Goal: Information Seeking & Learning: Learn about a topic

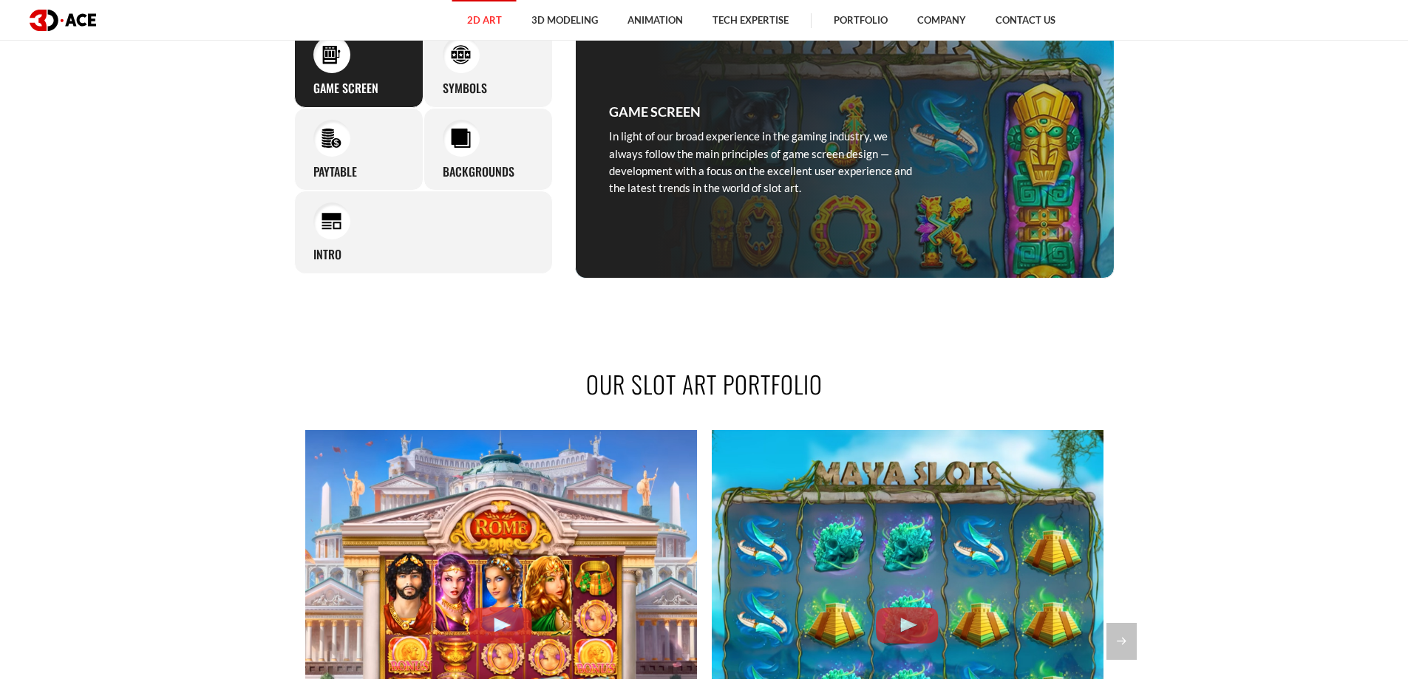
scroll to position [1182, 0]
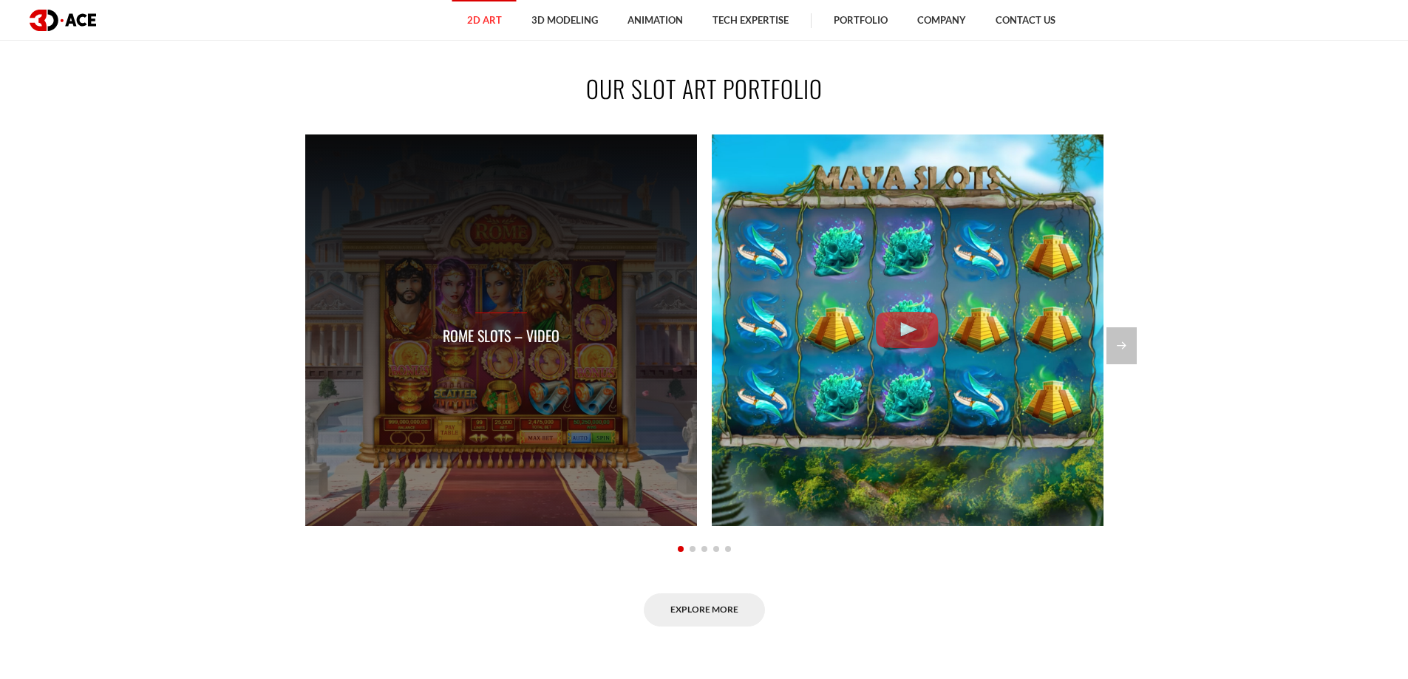
click at [374, 276] on div "Rome Slots – Video" at bounding box center [501, 330] width 392 height 392
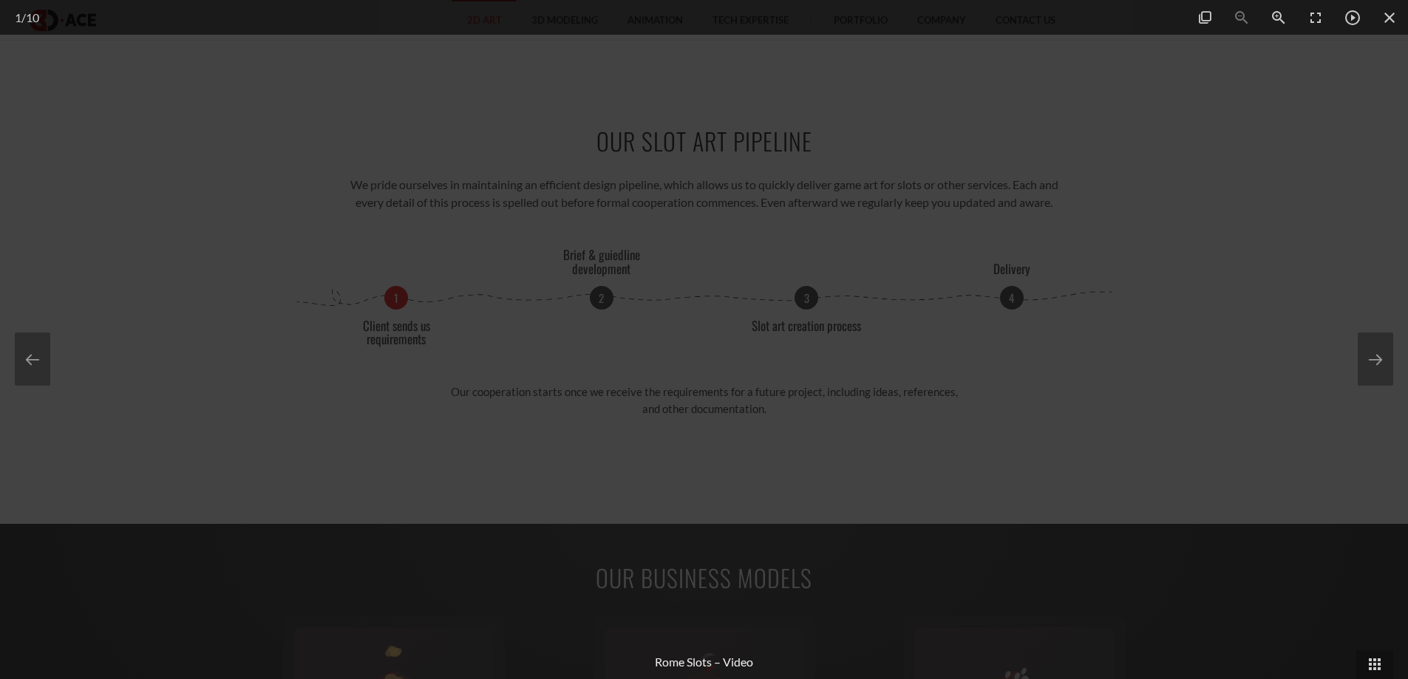
click at [276, 350] on div at bounding box center [704, 339] width 1408 height 679
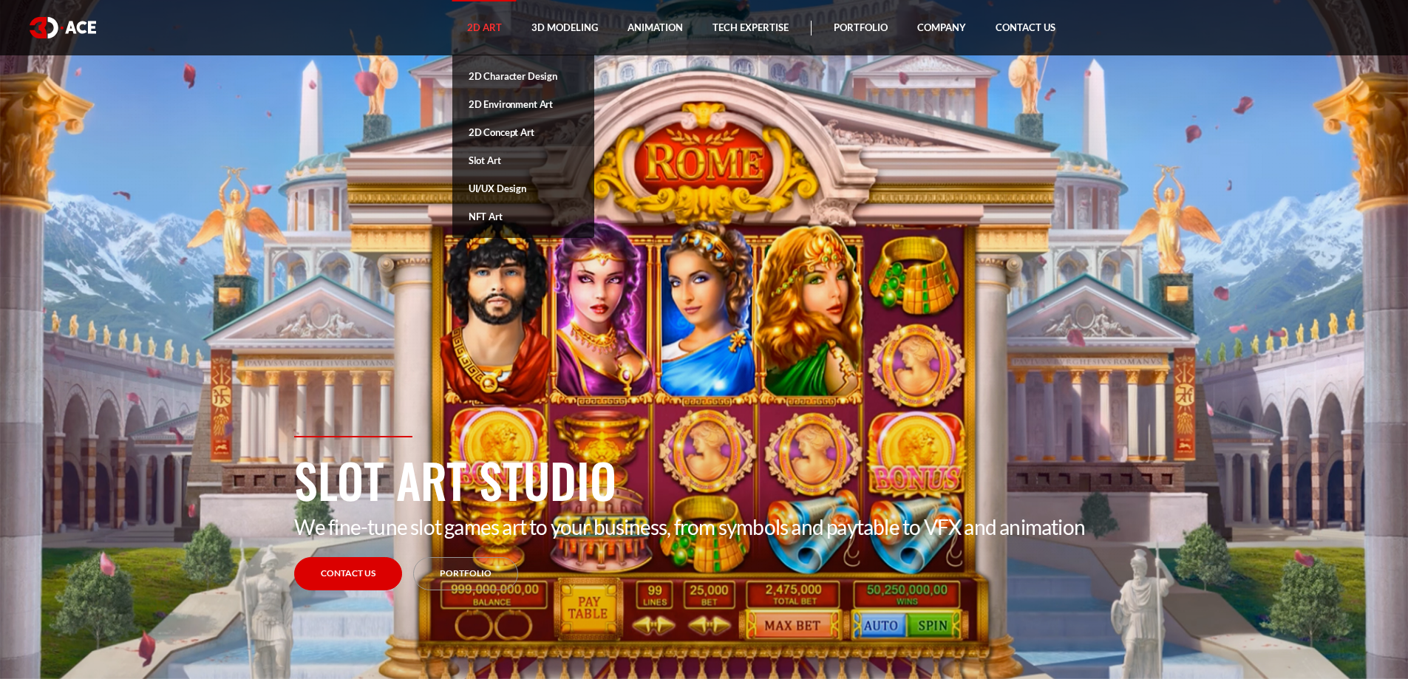
click at [507, 136] on link "2D Concept Art" at bounding box center [523, 132] width 142 height 28
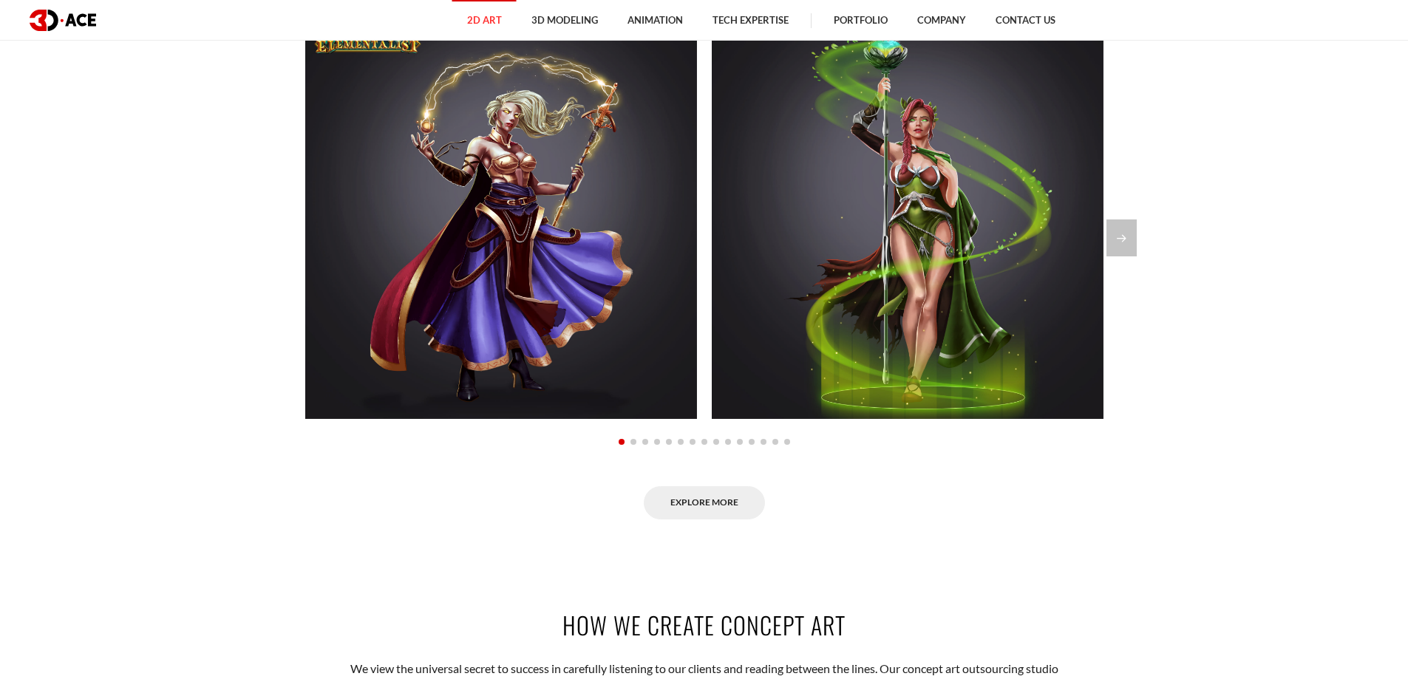
scroll to position [1108, 0]
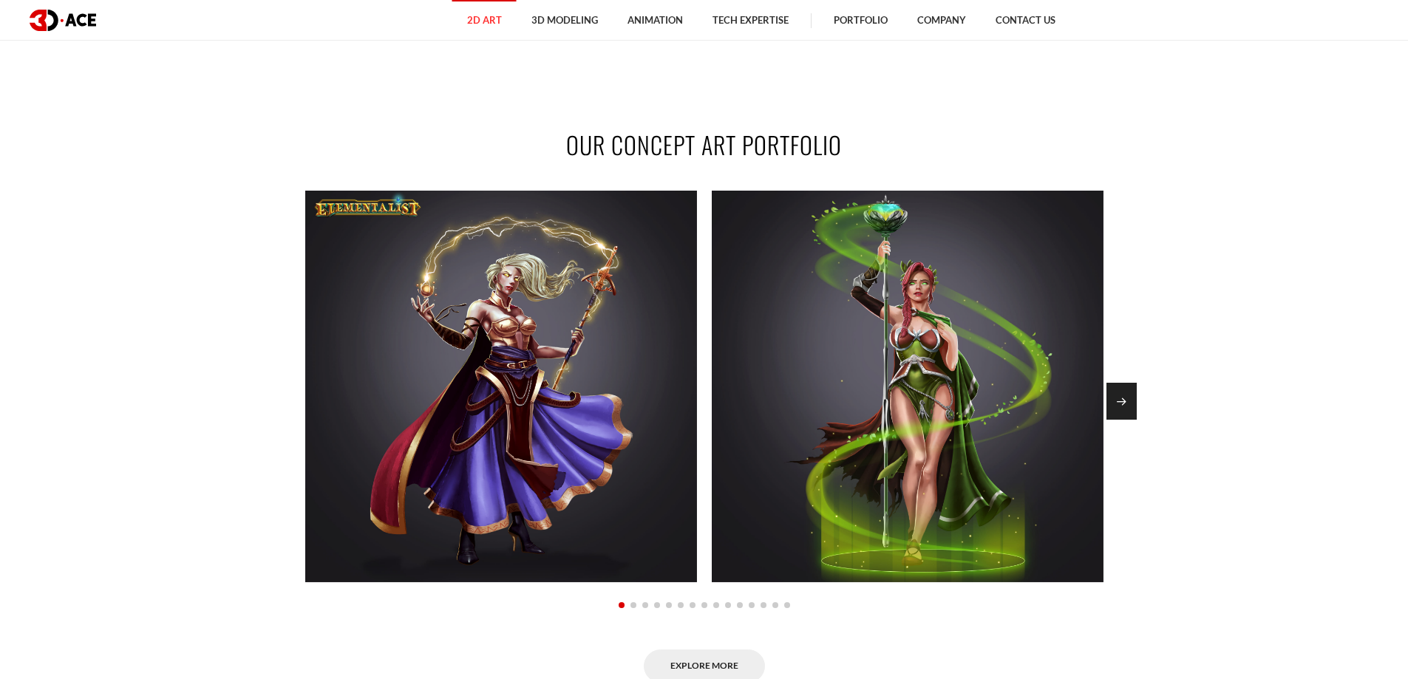
click at [1129, 398] on div "Next slide" at bounding box center [1121, 401] width 30 height 37
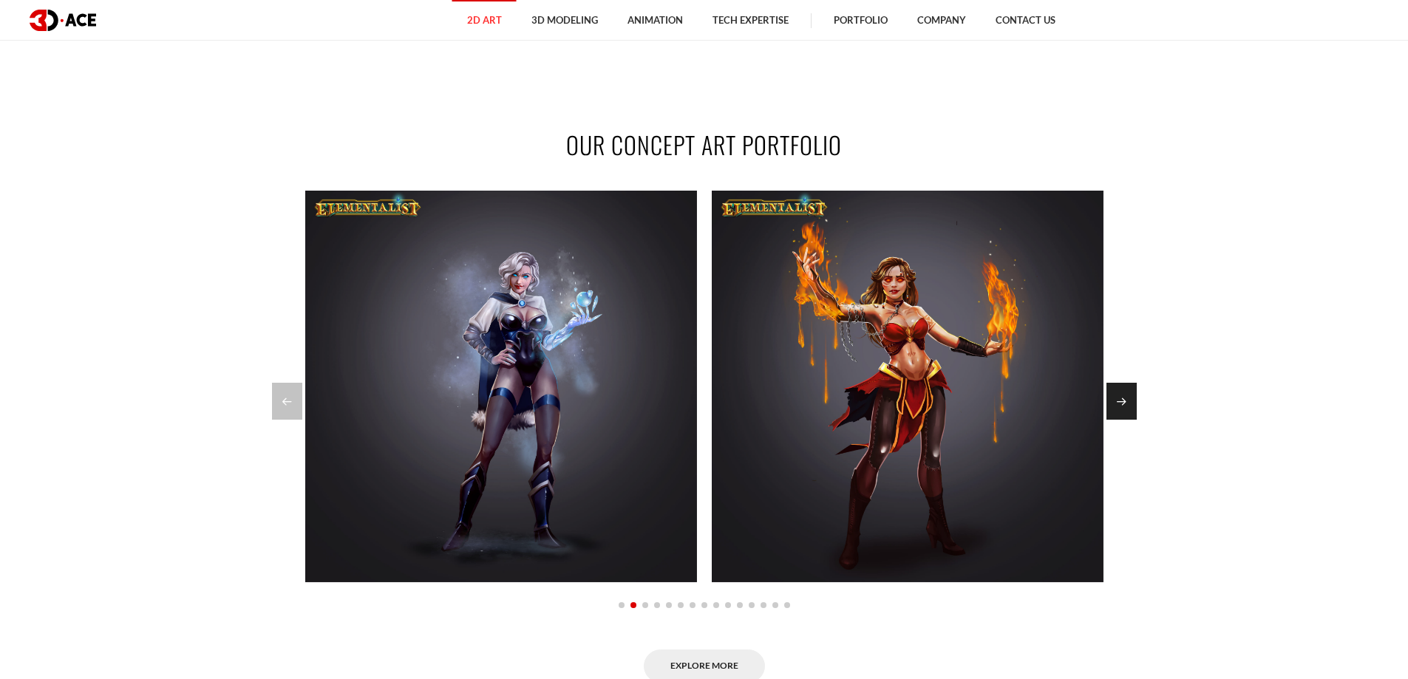
click at [1129, 398] on div "Next slide" at bounding box center [1121, 401] width 30 height 37
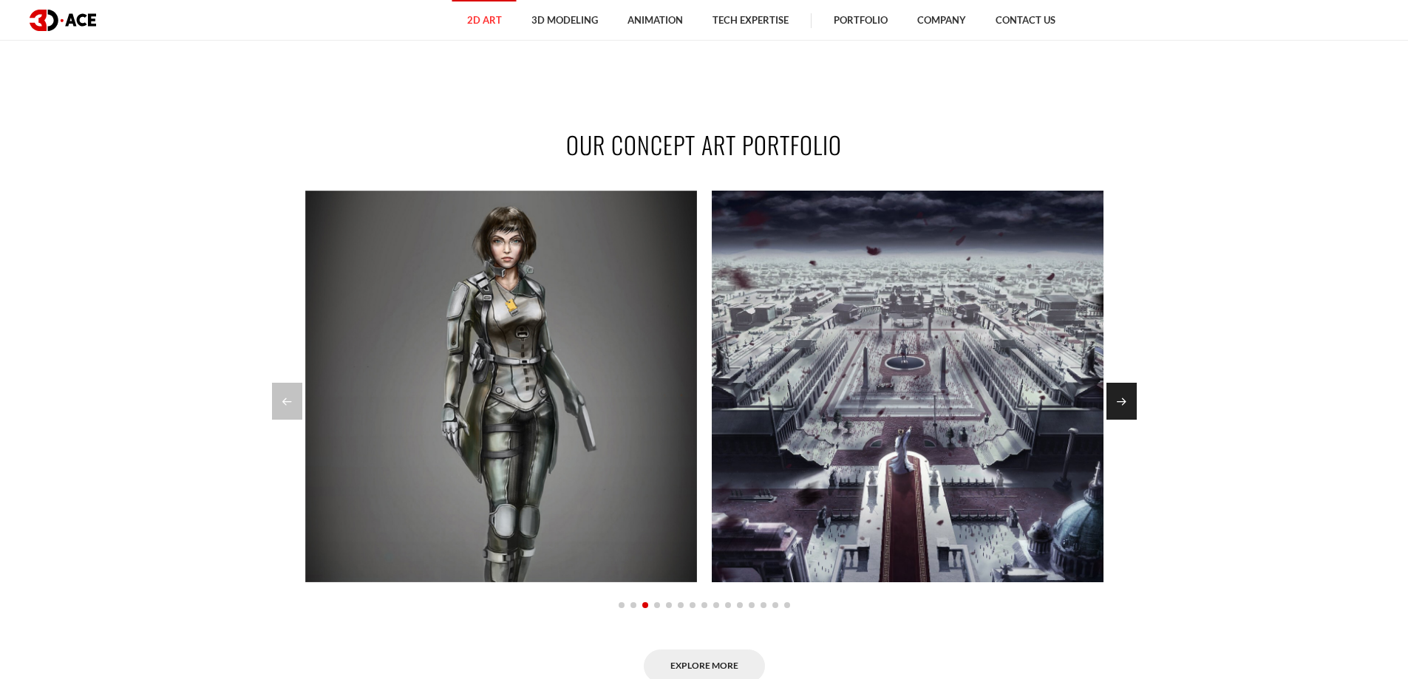
click at [1129, 398] on div "Next slide" at bounding box center [1121, 401] width 30 height 37
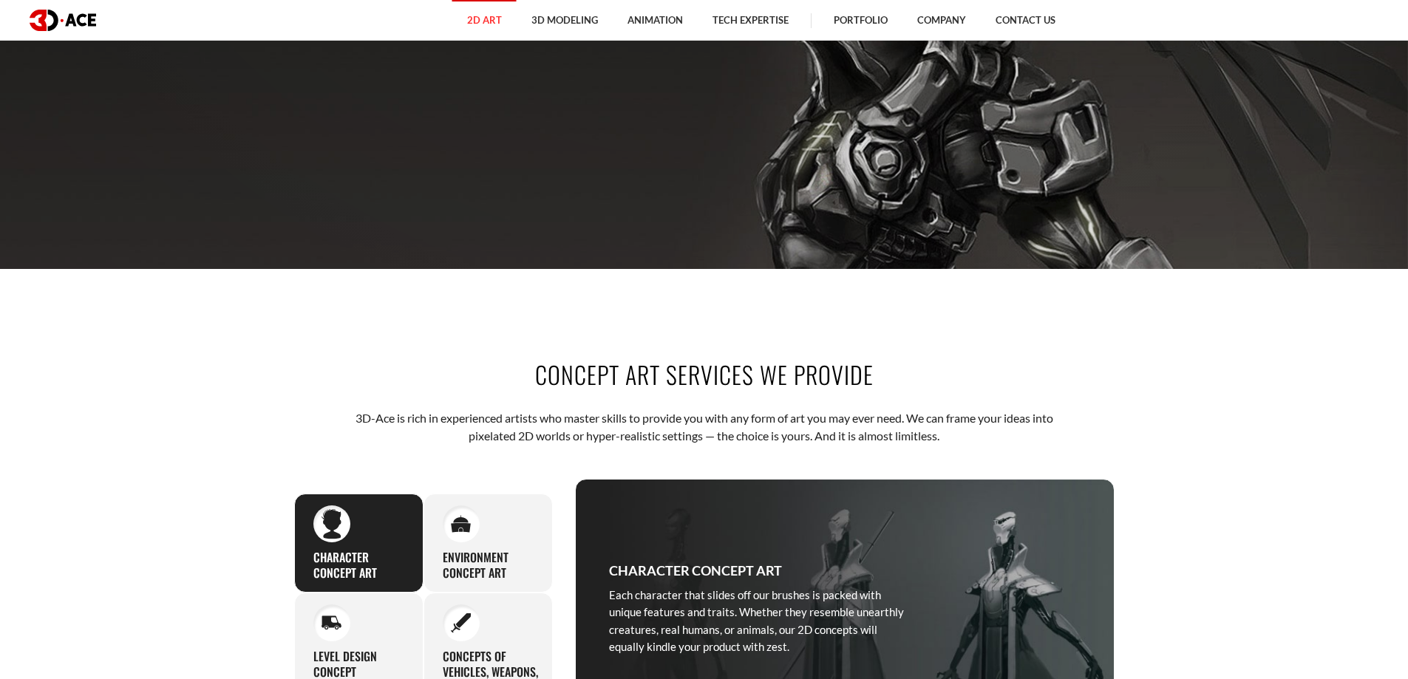
scroll to position [0, 0]
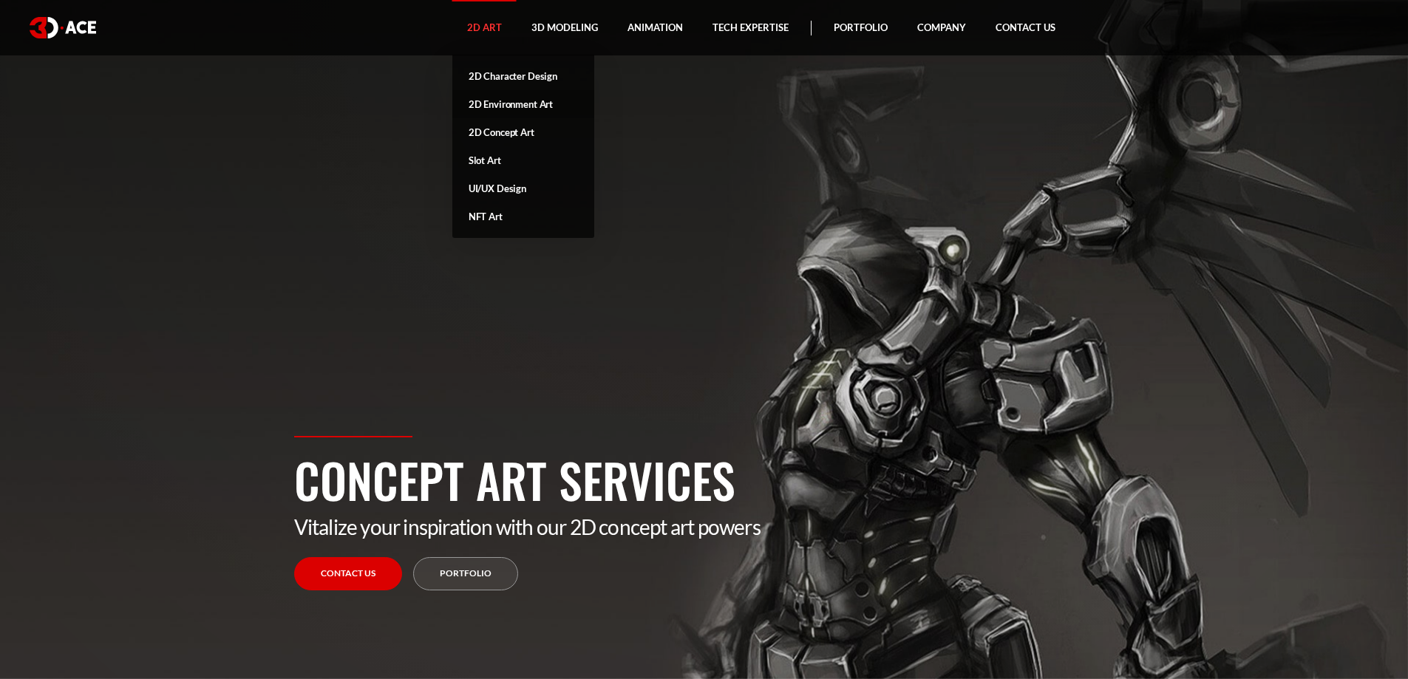
click at [511, 103] on link "2D Environment Art" at bounding box center [523, 104] width 142 height 28
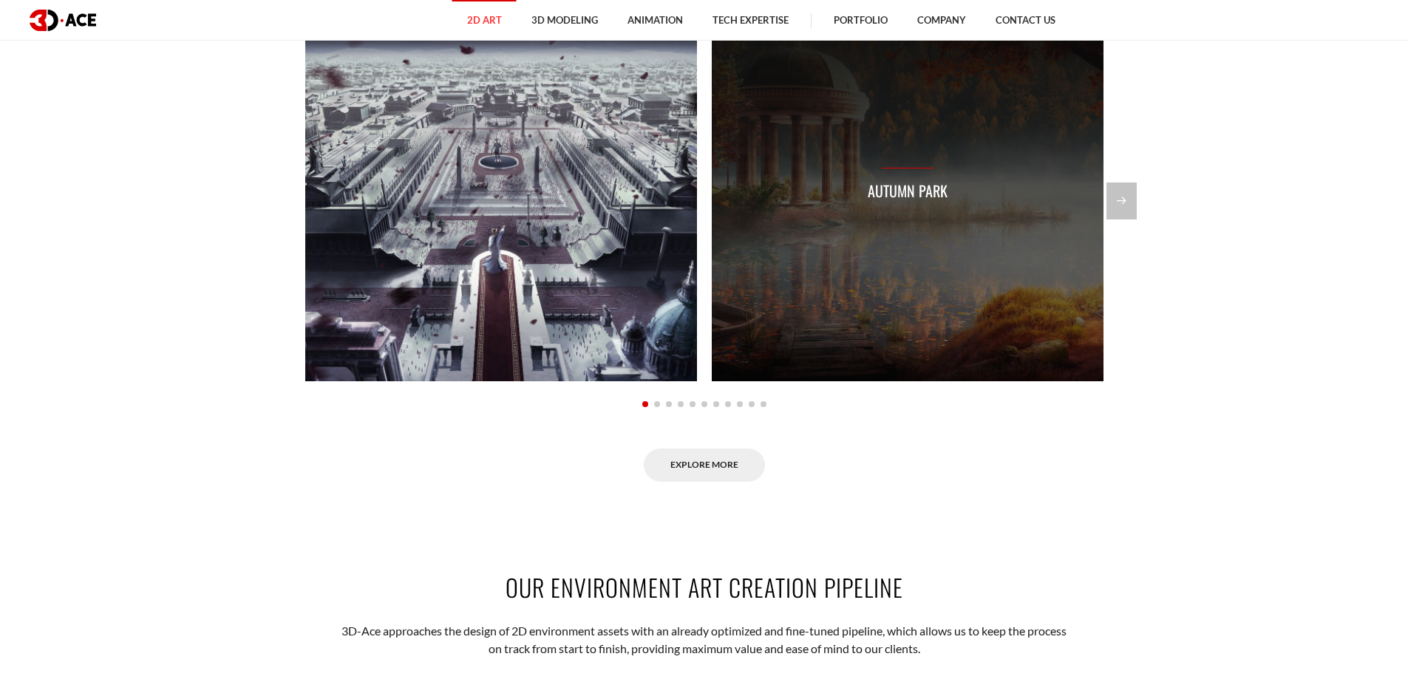
scroll to position [1330, 0]
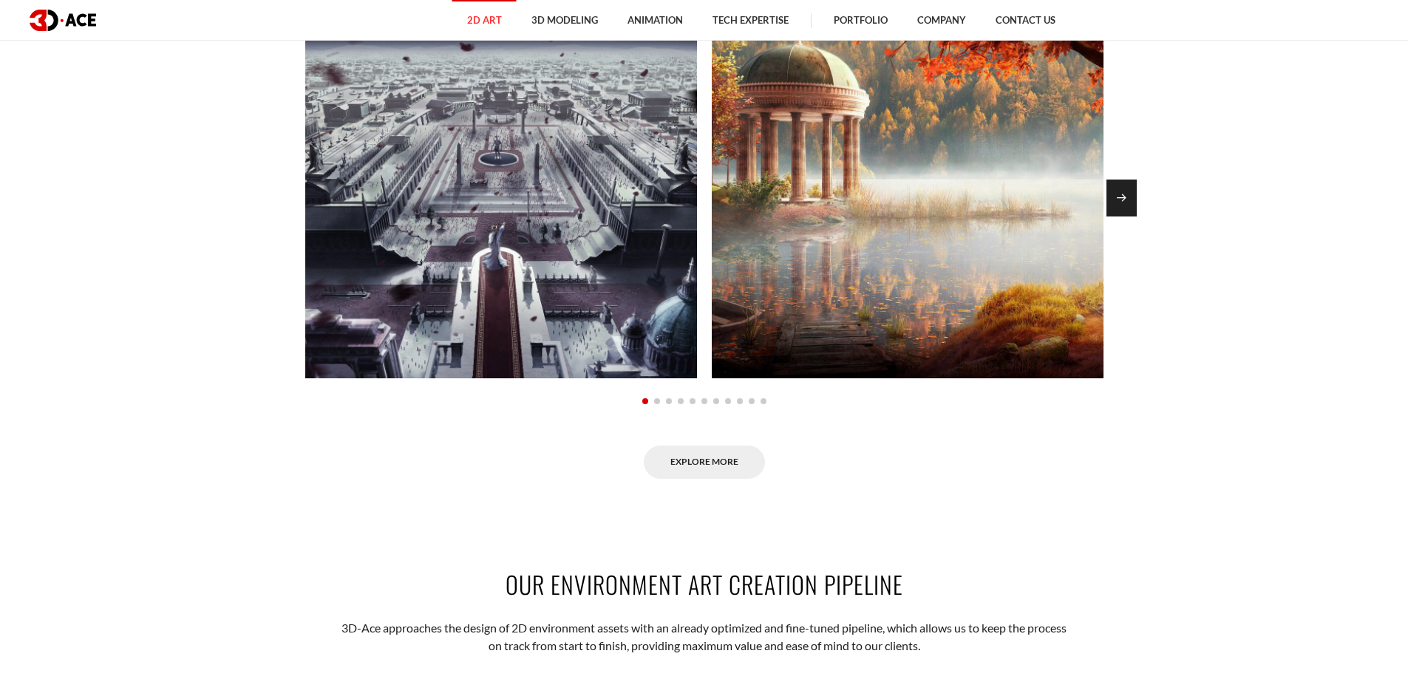
click at [1112, 202] on div "Next slide" at bounding box center [1121, 198] width 30 height 37
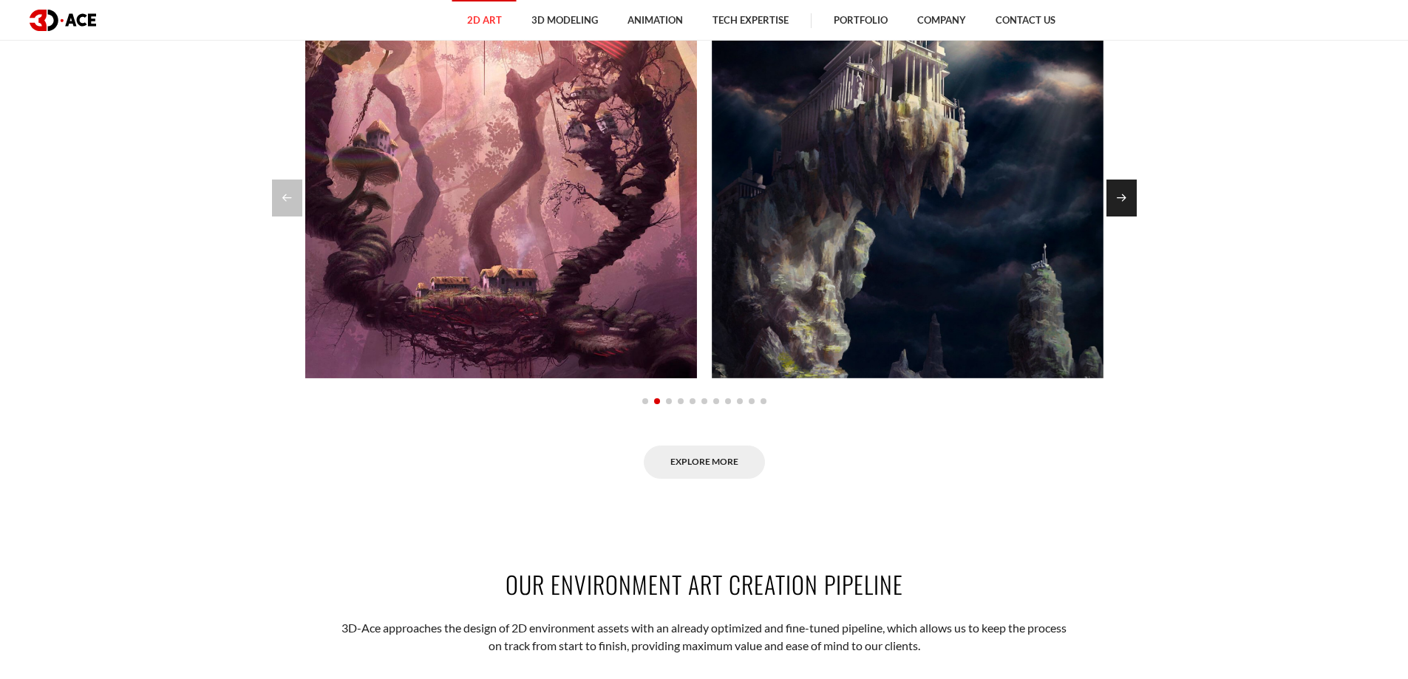
click at [1124, 197] on div "Next slide" at bounding box center [1121, 198] width 30 height 37
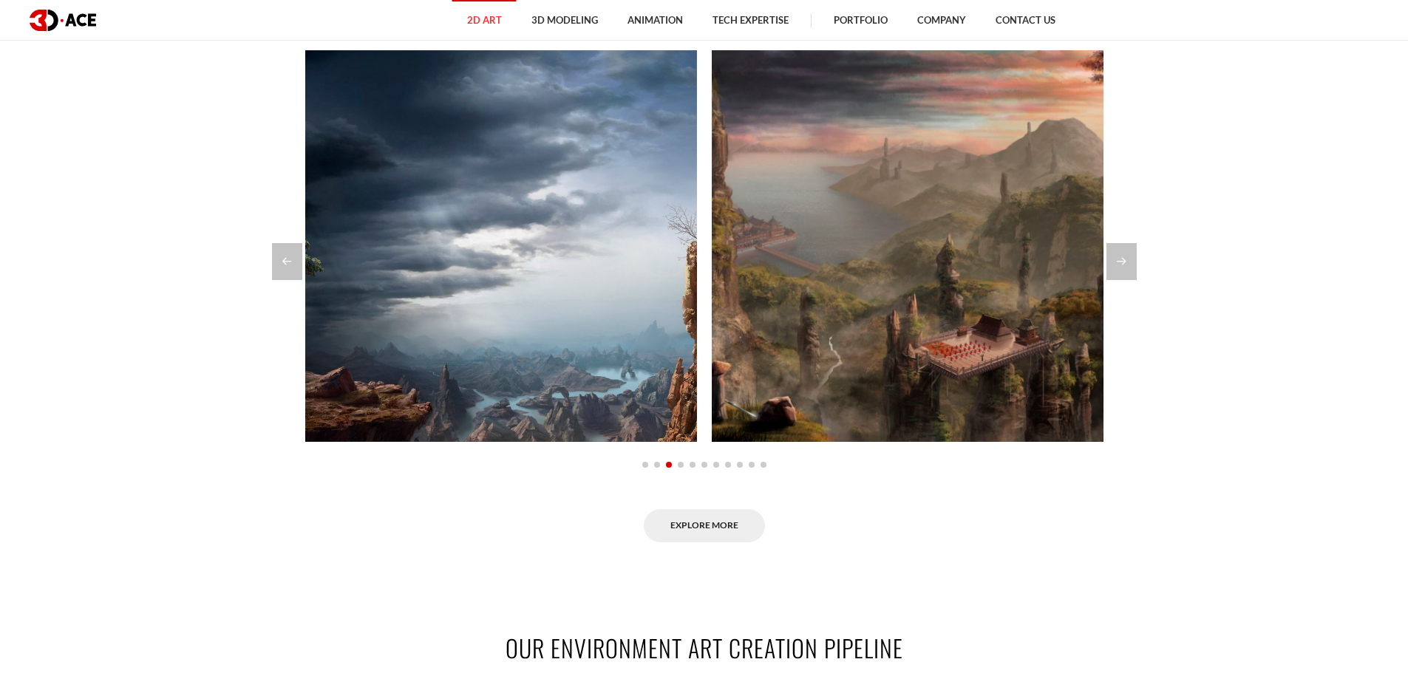
scroll to position [1182, 0]
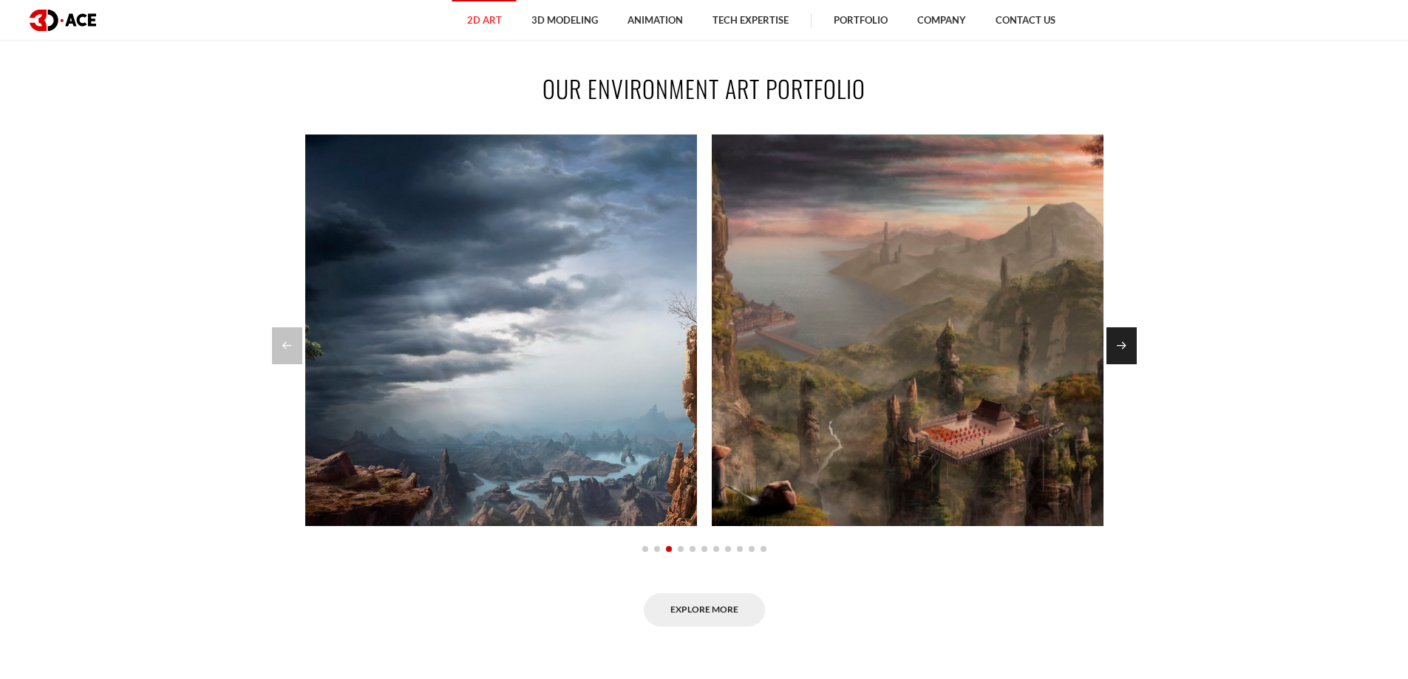
click at [1135, 348] on div "Next slide" at bounding box center [1121, 345] width 30 height 37
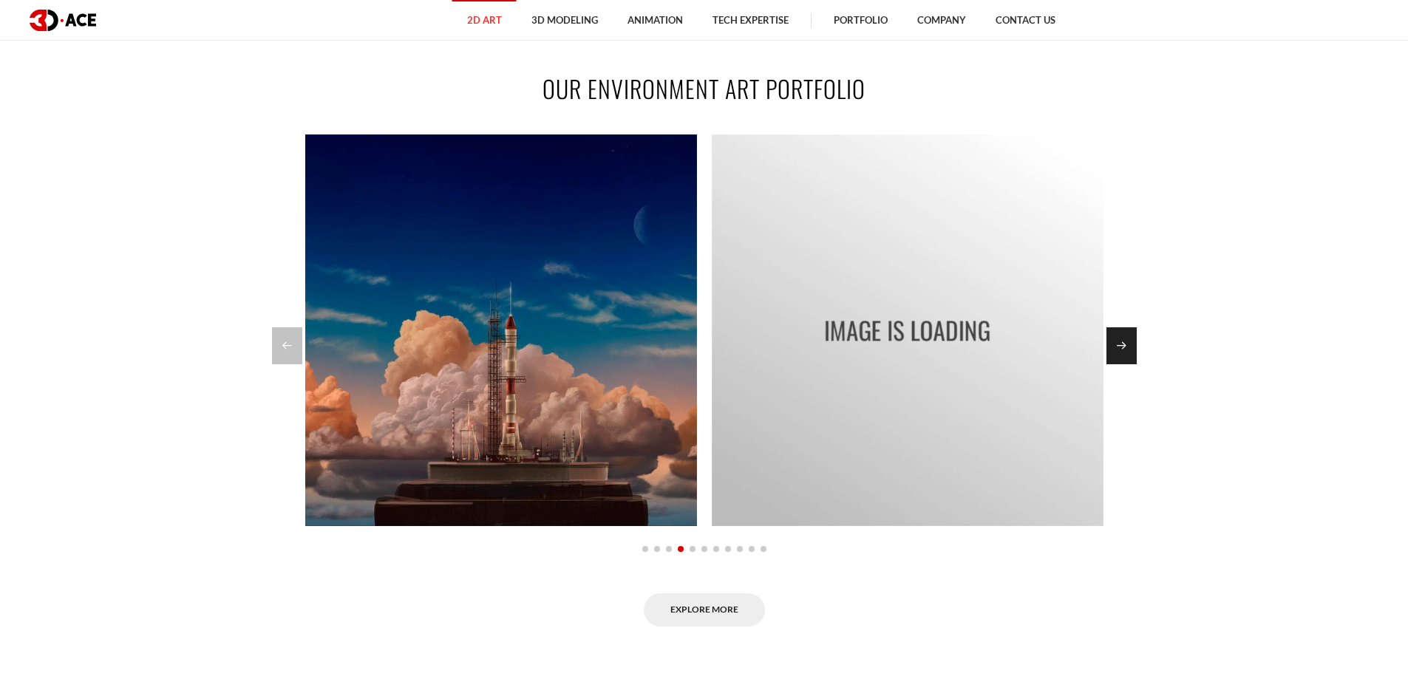
click at [1126, 348] on div "Next slide" at bounding box center [1121, 345] width 30 height 37
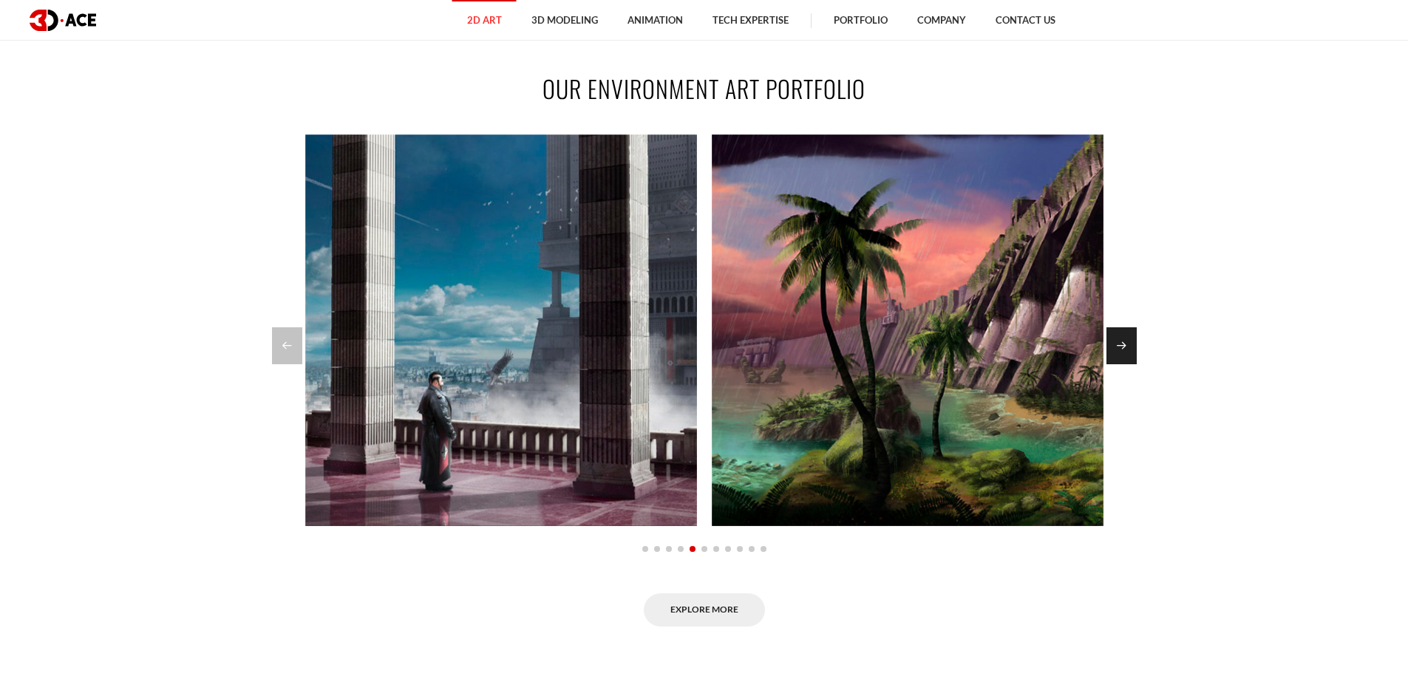
click at [1126, 347] on div "Next slide" at bounding box center [1121, 345] width 30 height 37
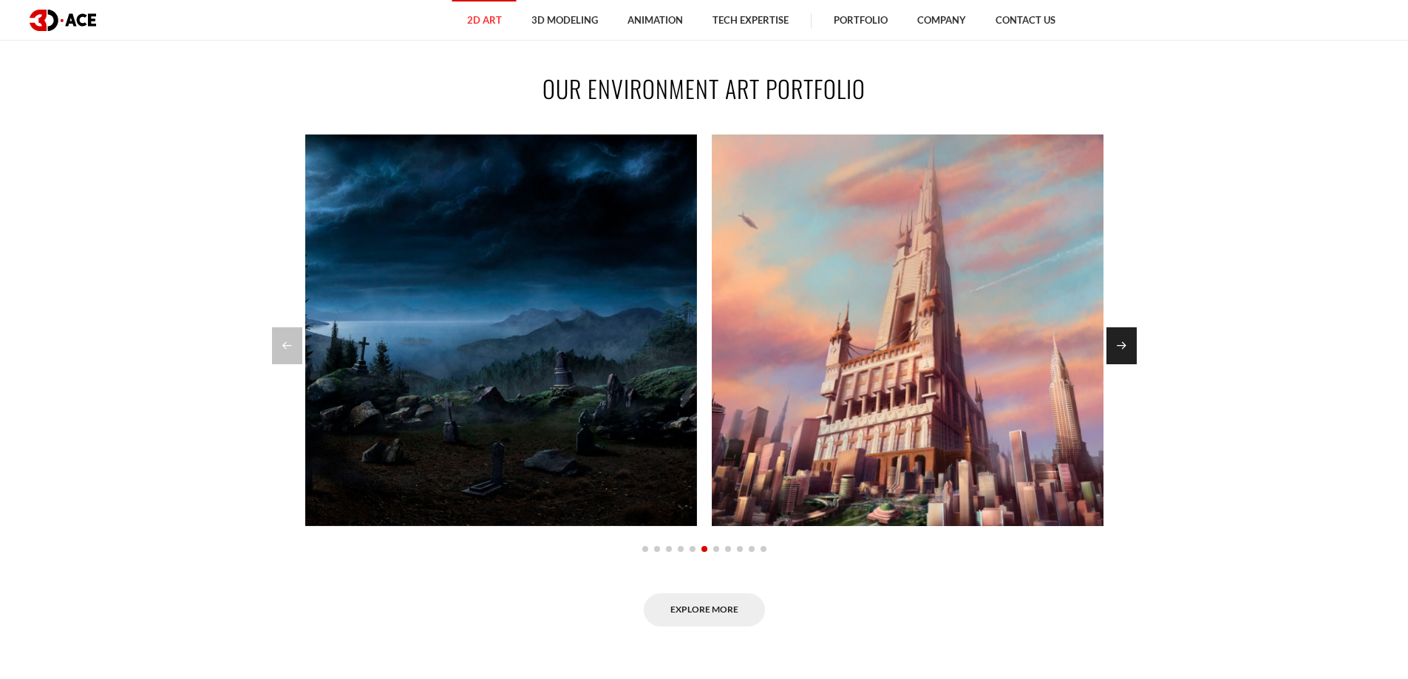
click at [1126, 347] on div "Next slide" at bounding box center [1121, 345] width 30 height 37
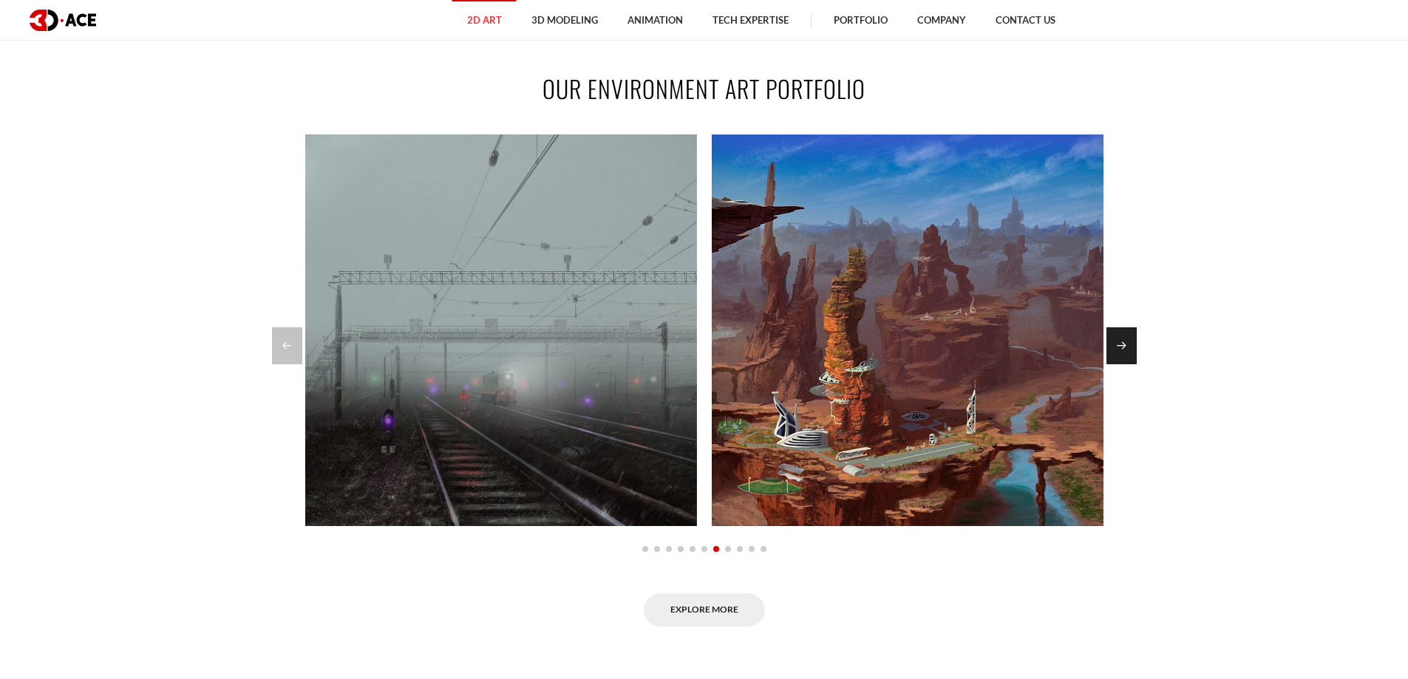
click at [1126, 347] on div "Next slide" at bounding box center [1121, 345] width 30 height 37
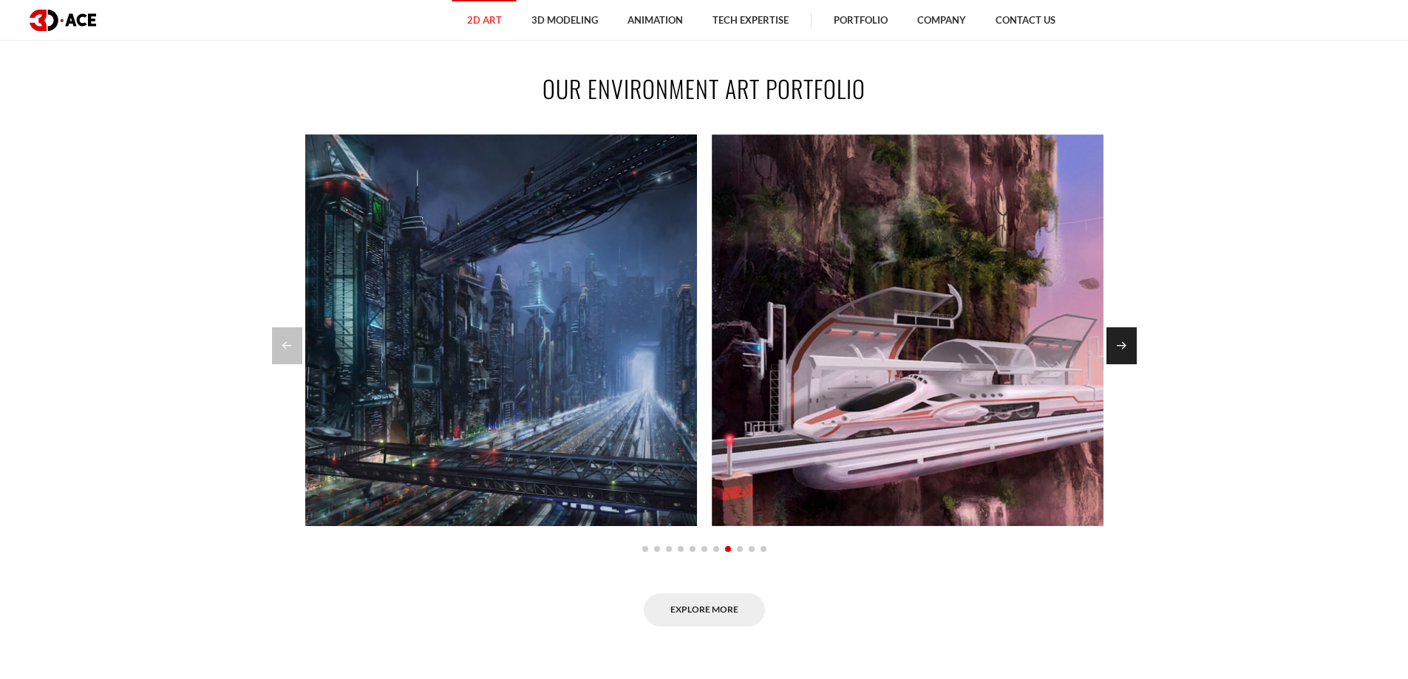
click at [1126, 347] on div "Next slide" at bounding box center [1121, 345] width 30 height 37
